Goal: Task Accomplishment & Management: Manage account settings

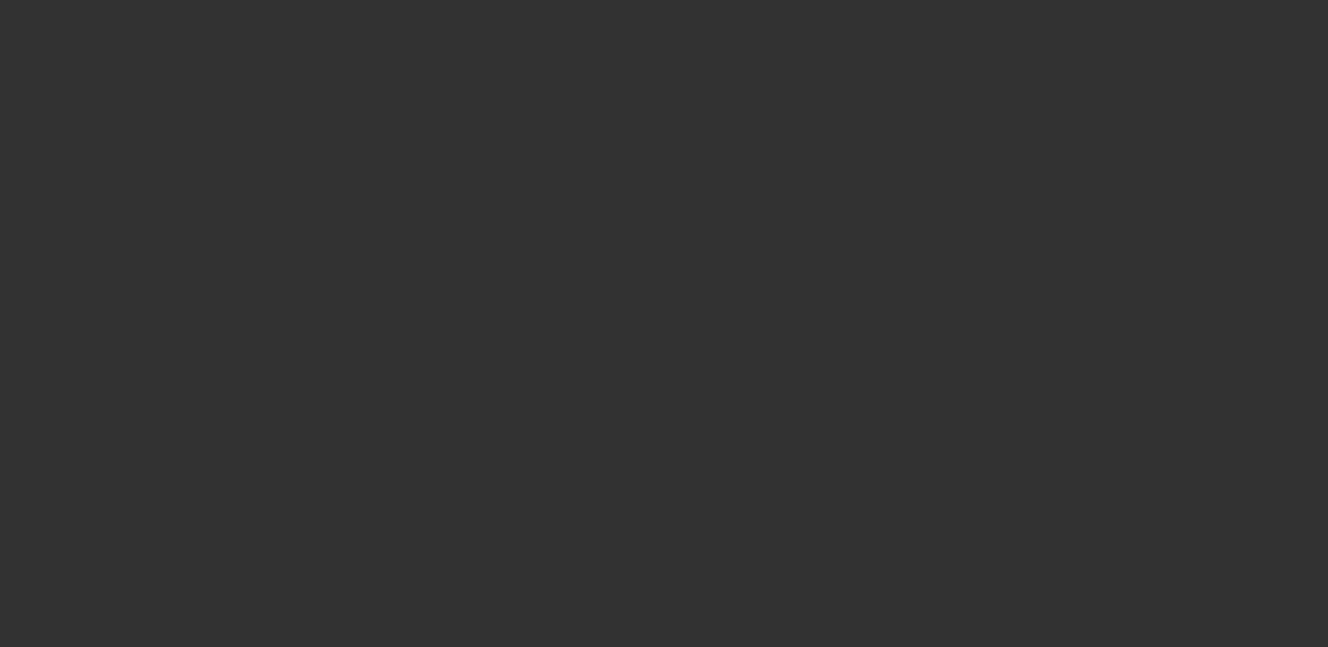
select select "4"
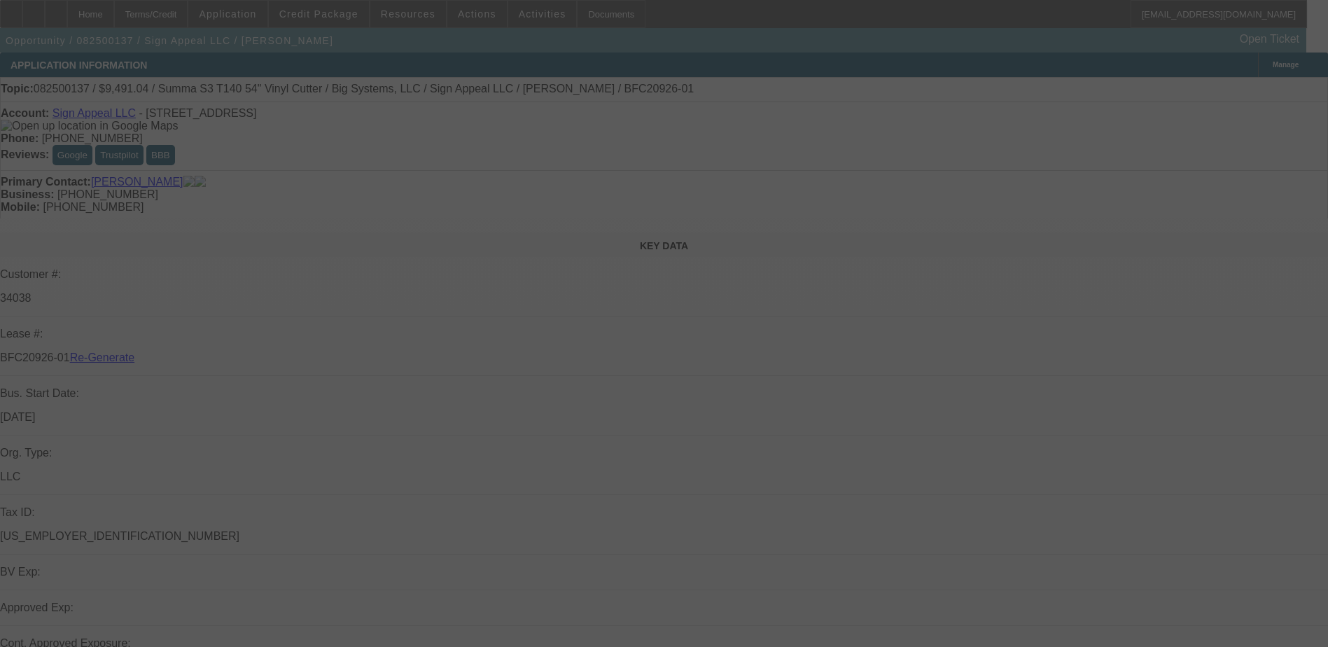
select select "0"
select select "6"
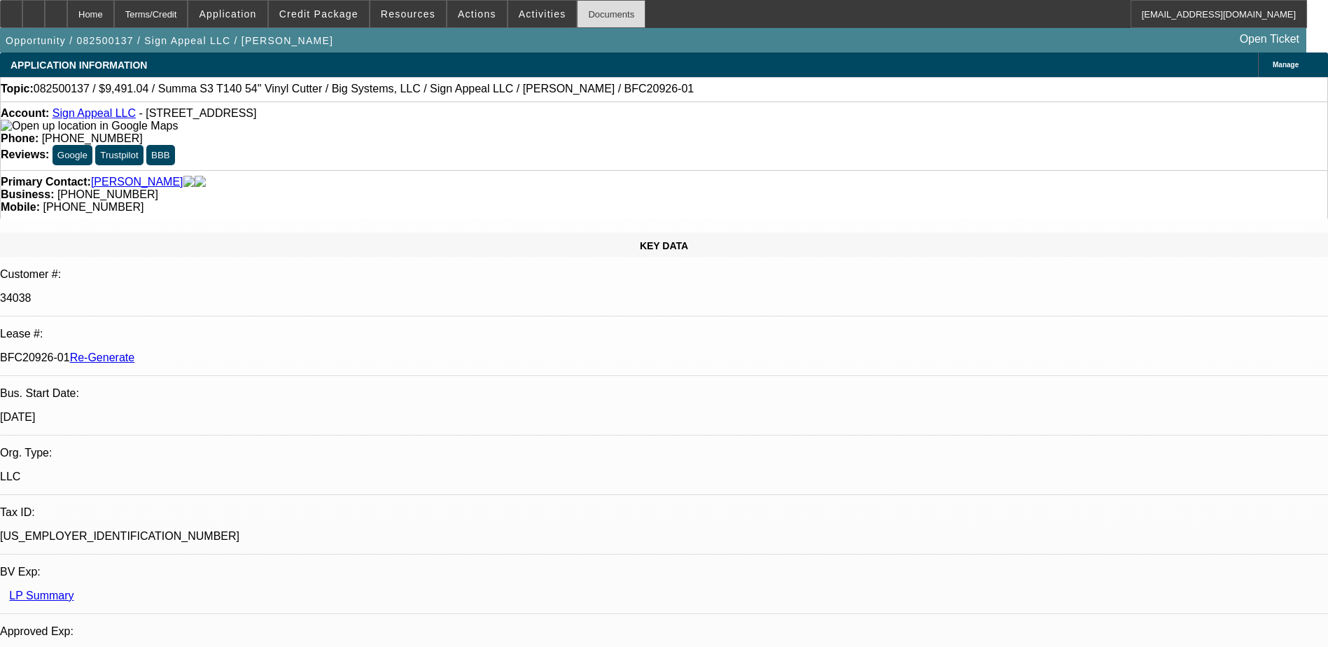
click at [577, 21] on div "Documents" at bounding box center [611, 14] width 69 height 28
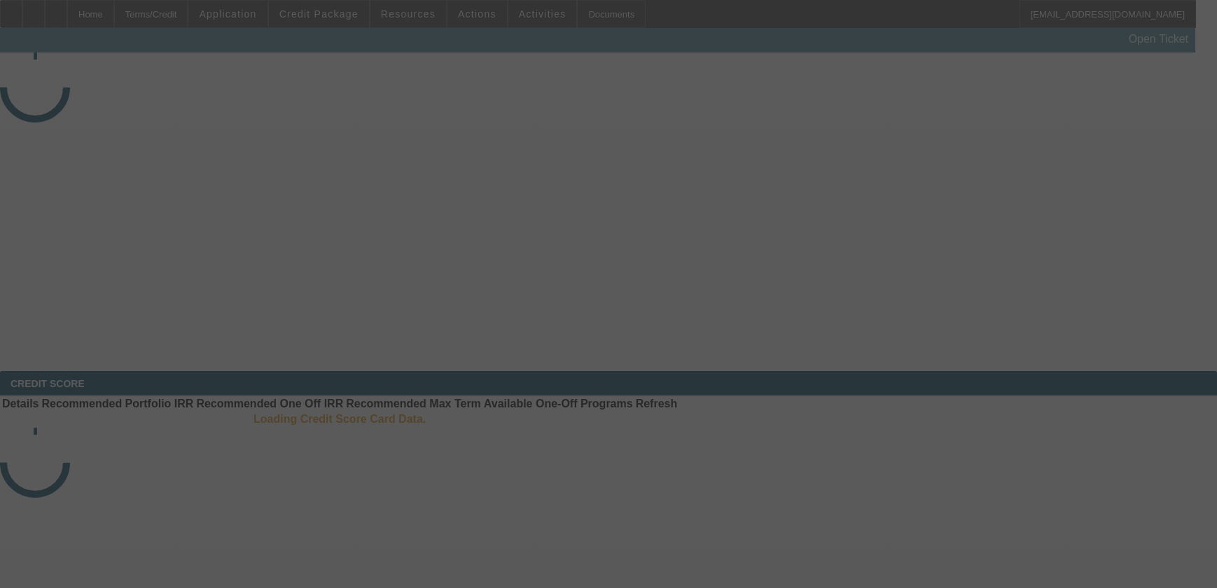
select select "4"
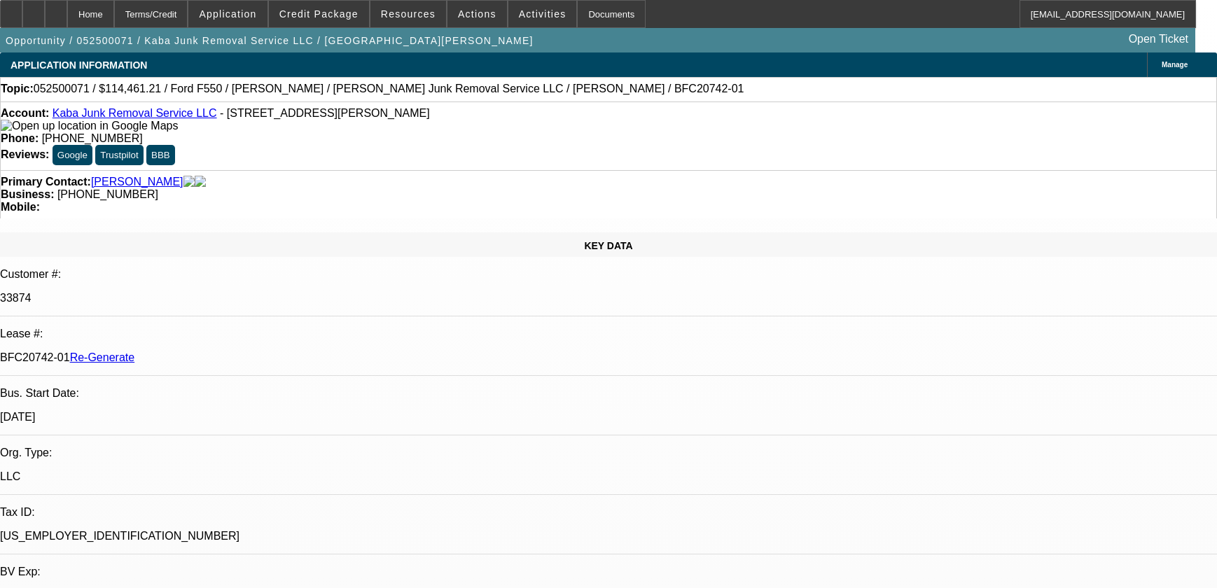
select select "0"
select select "6"
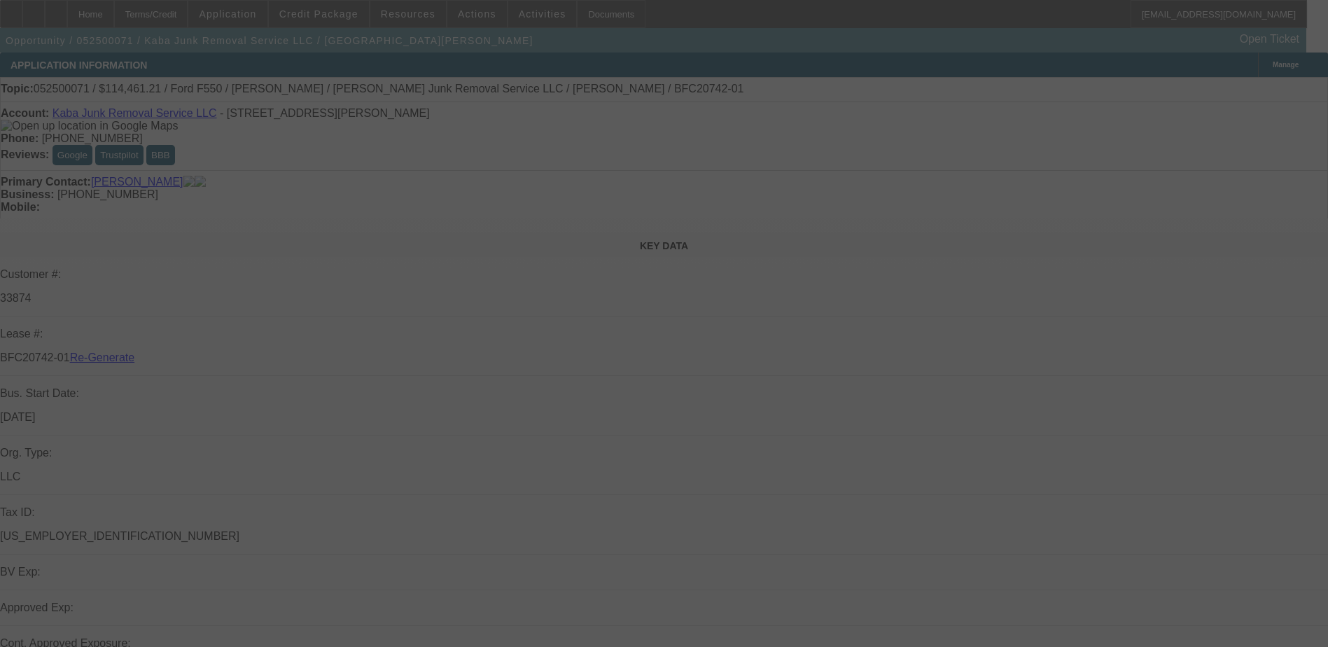
select select "4"
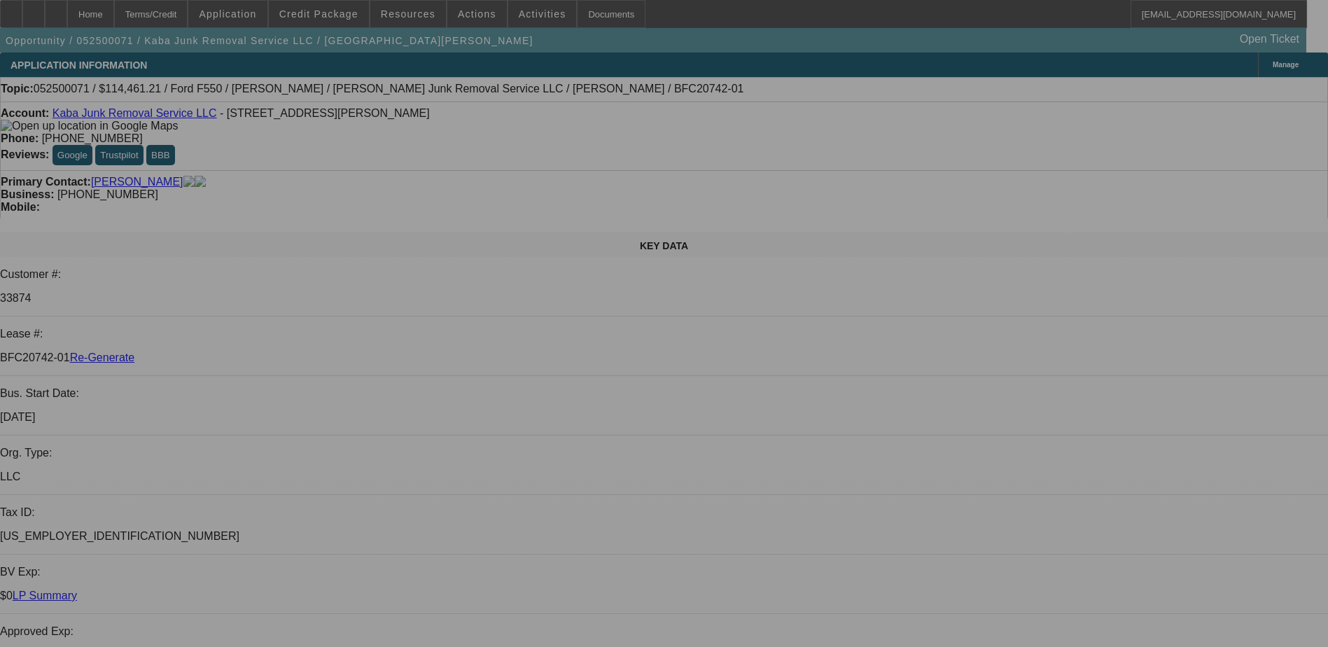
select select "0"
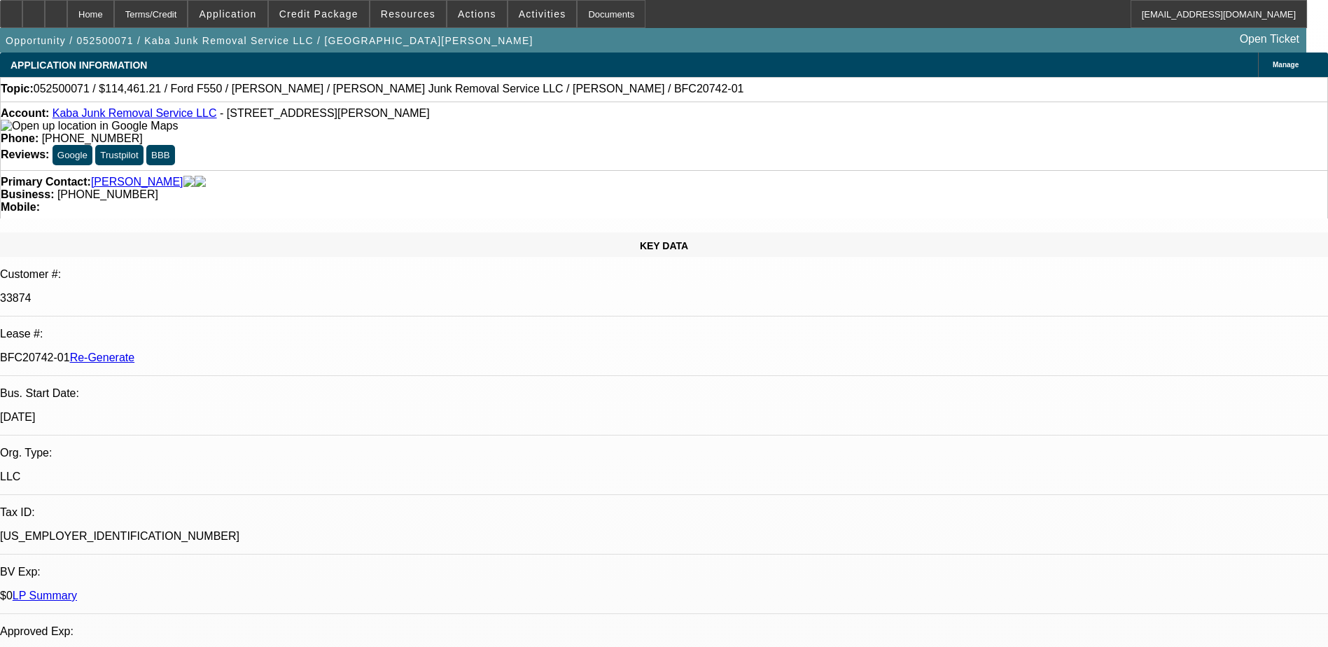
select select "0"
select select "6"
click at [1125, 159] on button "reply_all Reply All" at bounding box center [1136, 169] width 88 height 34
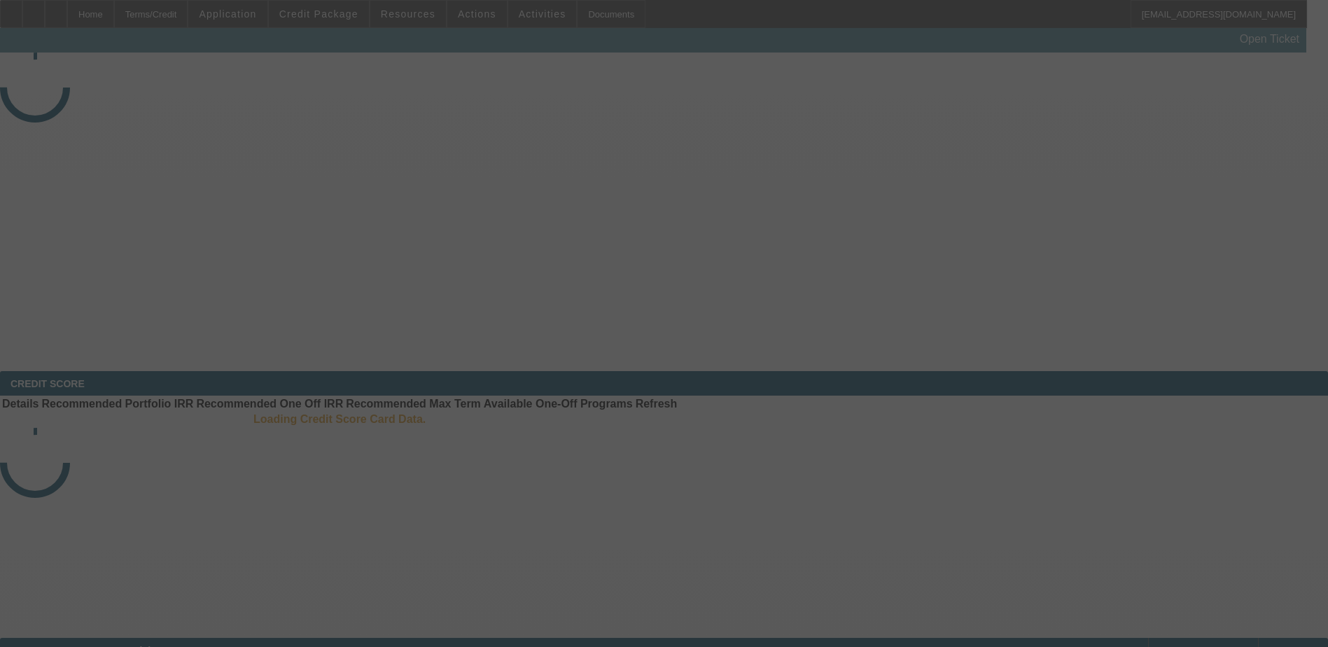
select select "4"
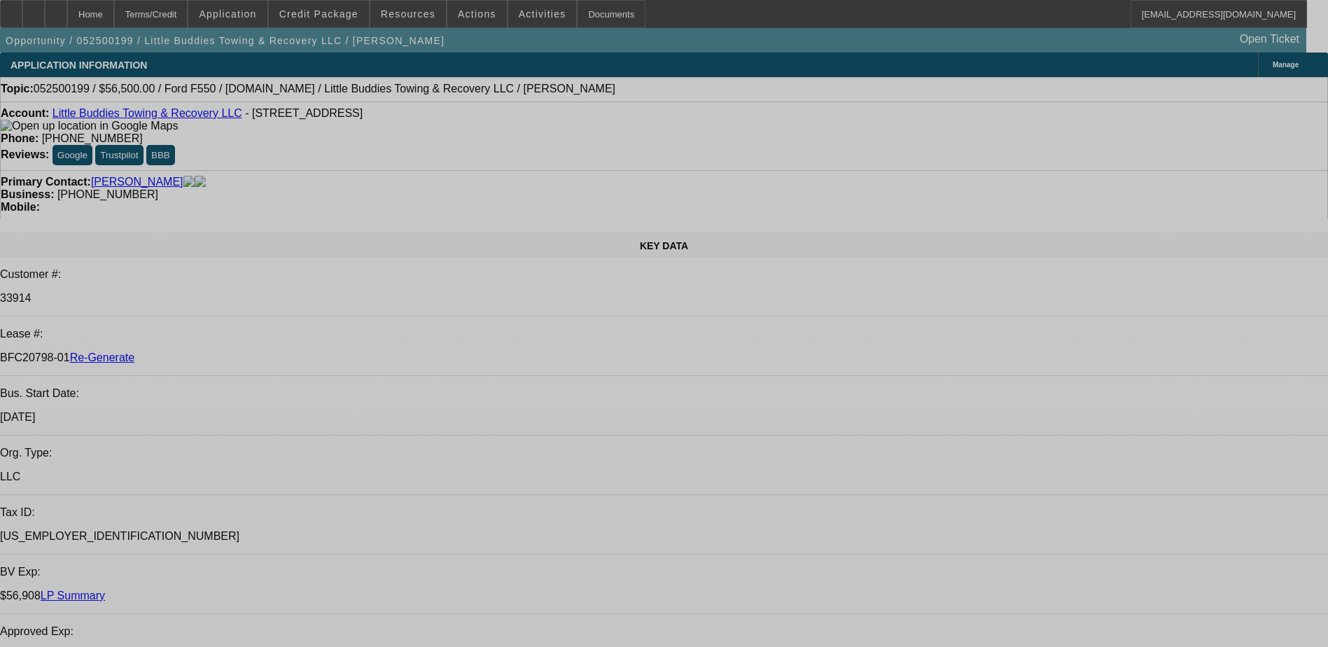
select select "0"
select select "2"
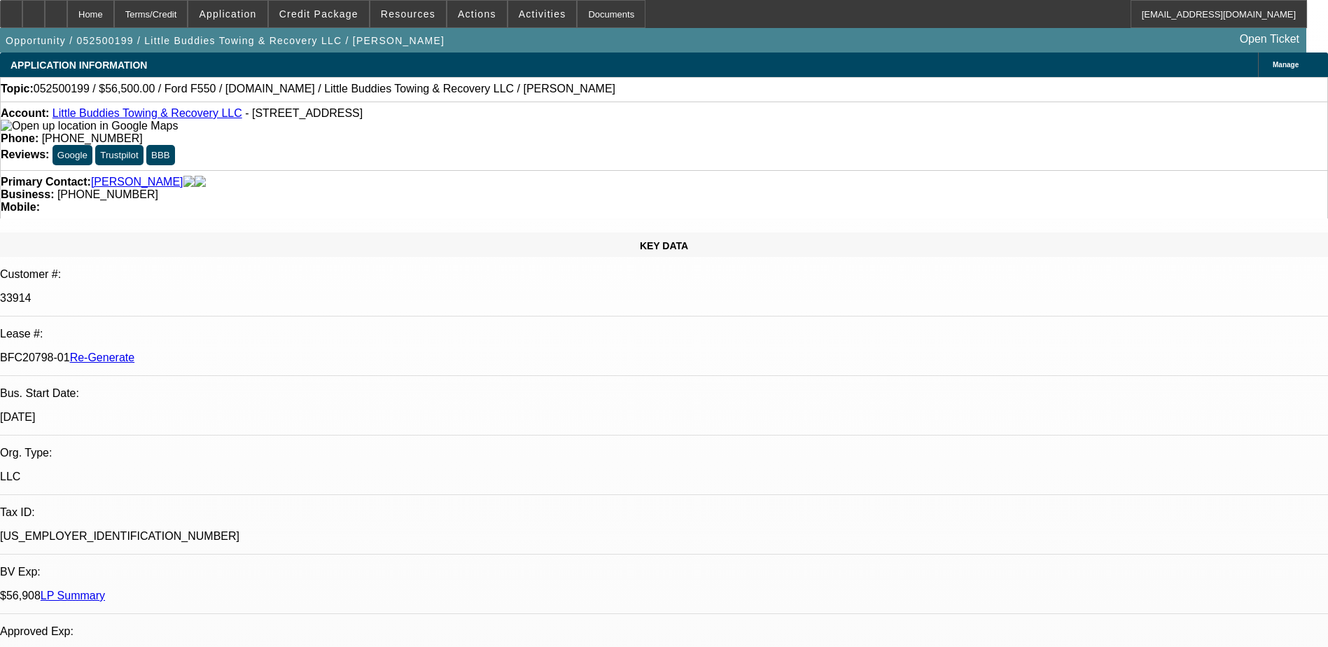
select select "0"
select select "1"
select select "2"
select select "6"
click at [1021, 169] on button "reply_all Reply All" at bounding box center [1031, 171] width 88 height 34
